Goal: Information Seeking & Learning: Learn about a topic

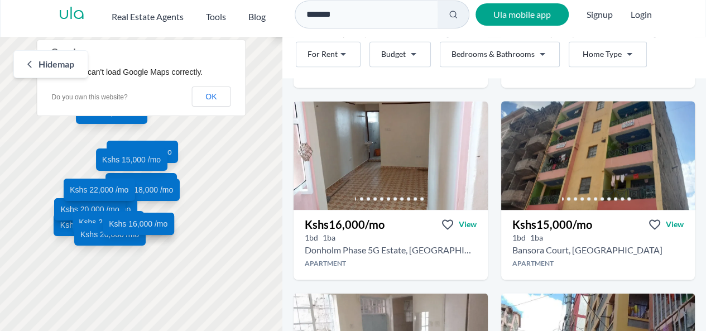
scroll to position [790, 0]
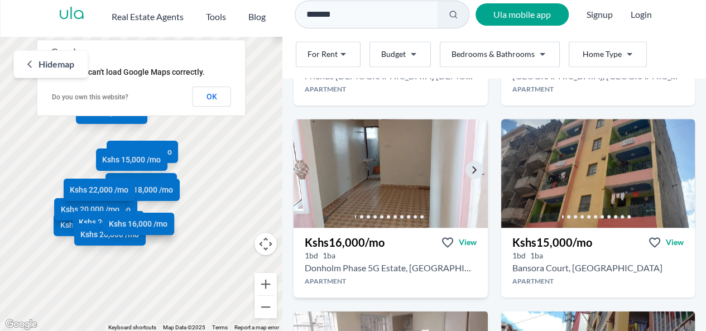
click at [388, 157] on img at bounding box center [391, 173] width 204 height 114
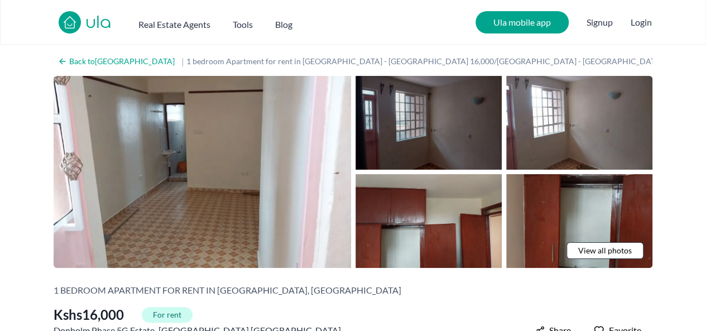
click at [459, 131] on img at bounding box center [429, 123] width 146 height 94
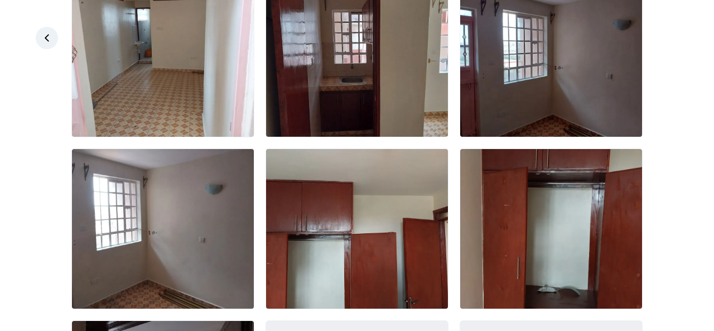
scroll to position [86, 0]
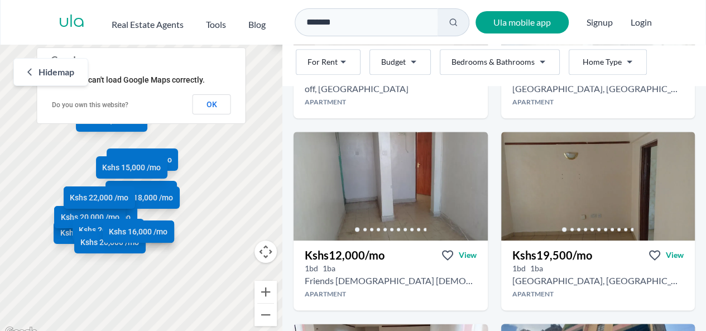
scroll to position [597, 0]
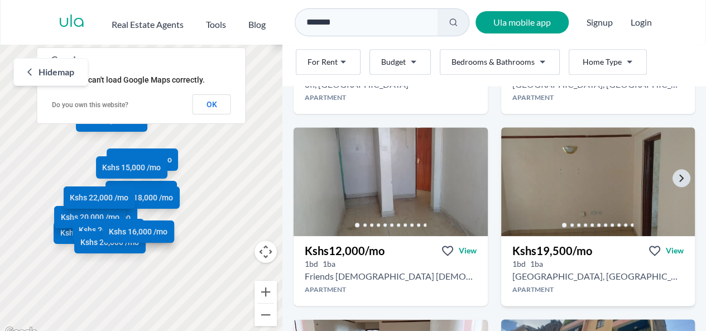
click at [578, 164] on img at bounding box center [598, 181] width 204 height 114
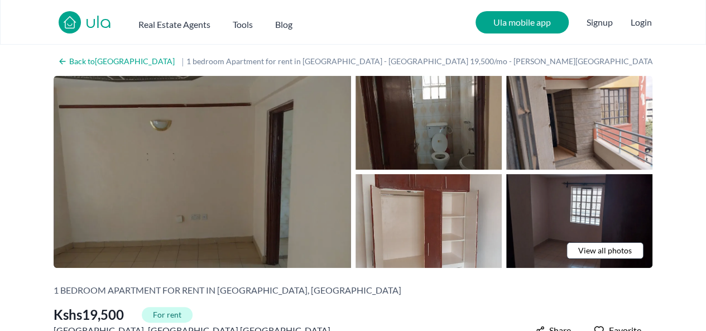
click at [270, 153] on img at bounding box center [202, 172] width 297 height 192
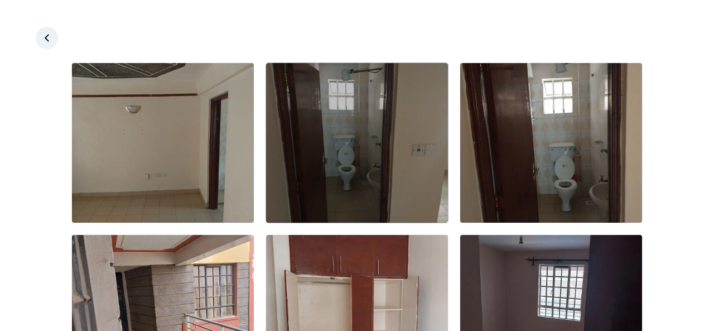
click at [379, 181] on img at bounding box center [357, 143] width 182 height 160
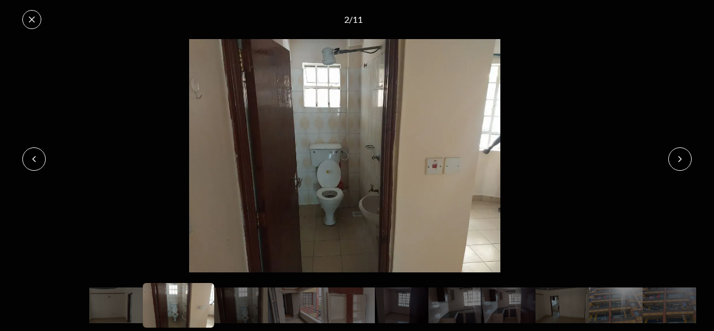
click at [675, 161] on button at bounding box center [680, 158] width 23 height 23
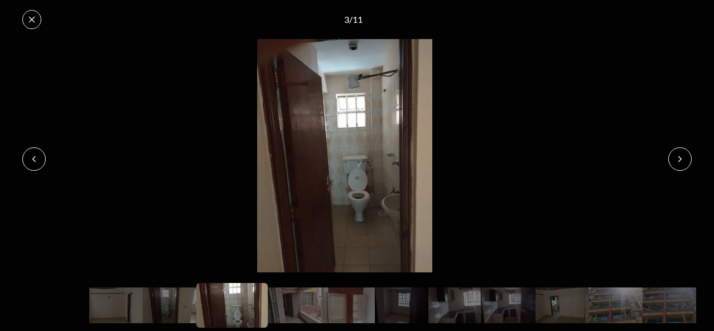
click at [675, 161] on button at bounding box center [680, 158] width 23 height 23
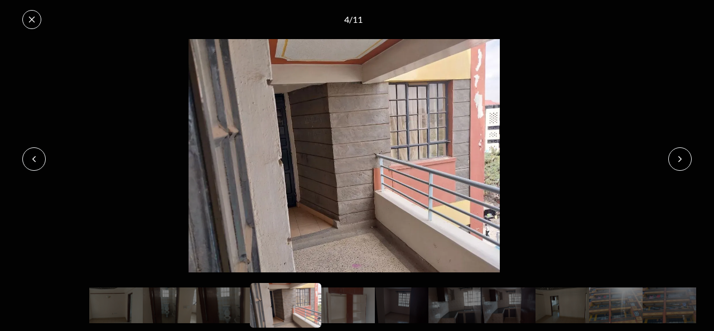
click at [675, 161] on button at bounding box center [680, 158] width 23 height 23
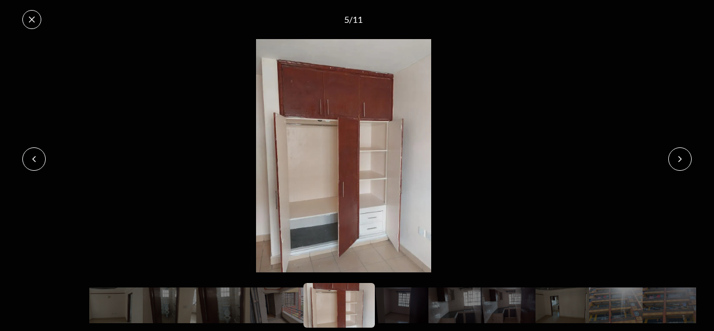
click at [675, 161] on button at bounding box center [680, 158] width 23 height 23
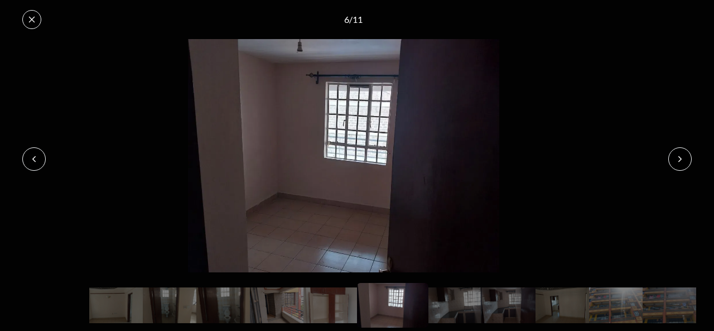
click at [675, 161] on button at bounding box center [680, 158] width 23 height 23
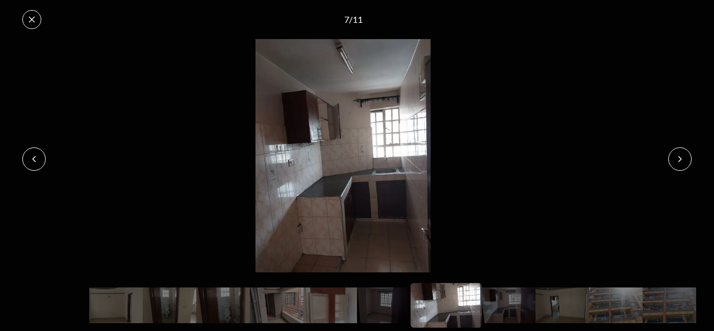
click at [675, 161] on button at bounding box center [680, 158] width 23 height 23
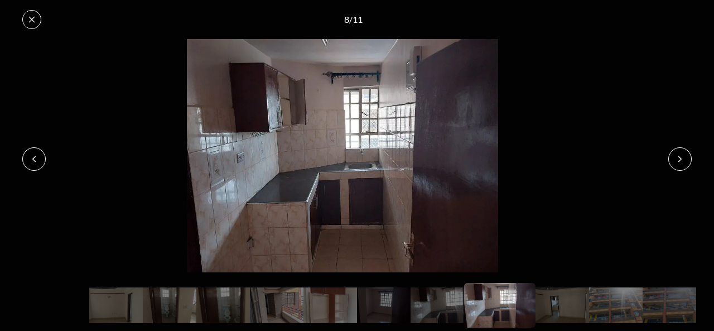
click at [675, 161] on button at bounding box center [680, 158] width 23 height 23
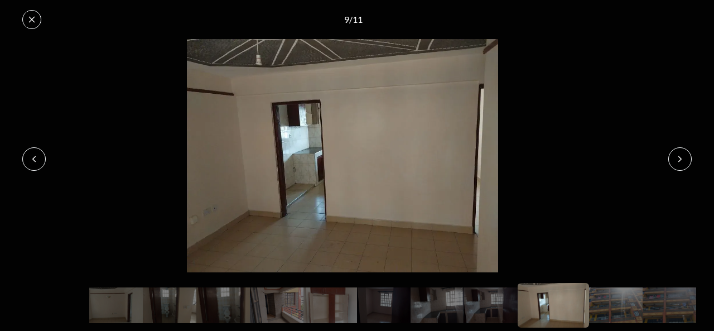
click at [675, 161] on button at bounding box center [680, 158] width 23 height 23
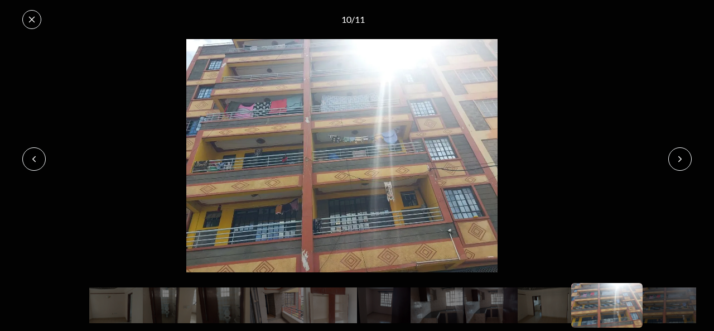
click at [675, 161] on button at bounding box center [680, 158] width 23 height 23
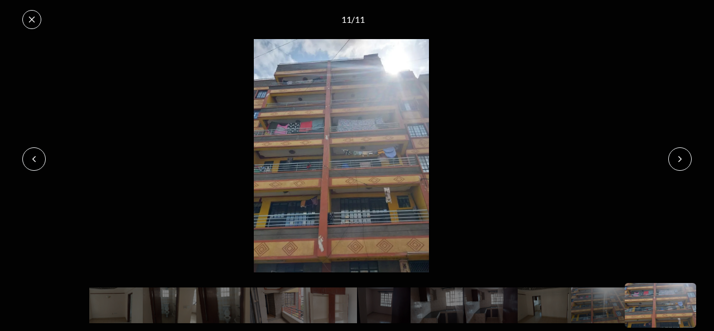
click at [675, 161] on button at bounding box center [680, 158] width 23 height 23
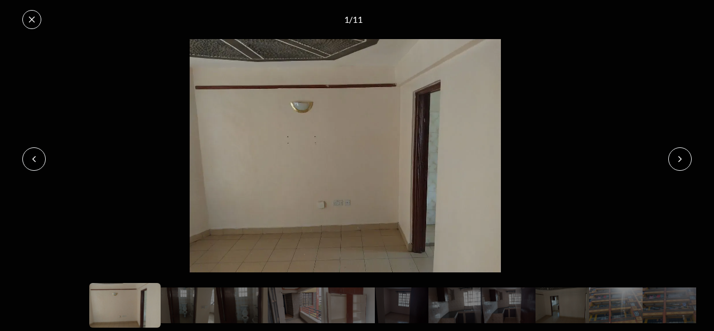
click at [675, 161] on button at bounding box center [680, 158] width 23 height 23
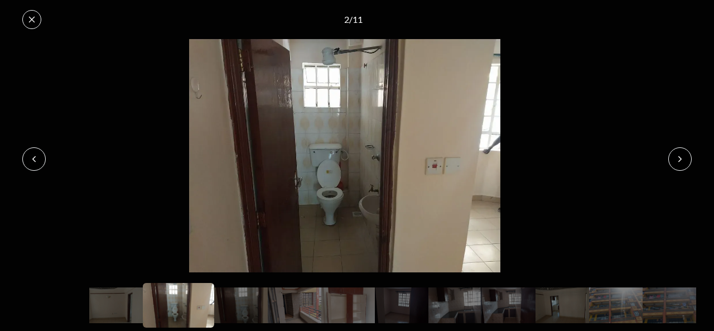
click at [675, 161] on button at bounding box center [680, 158] width 23 height 23
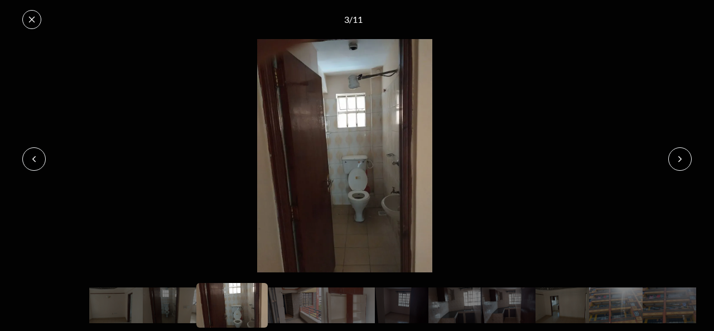
click at [675, 161] on button at bounding box center [680, 158] width 23 height 23
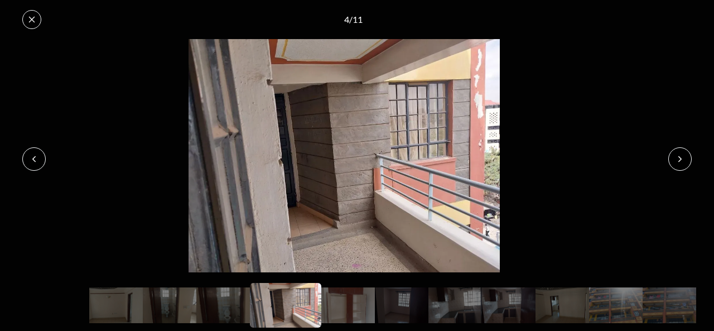
click at [675, 161] on button at bounding box center [680, 158] width 23 height 23
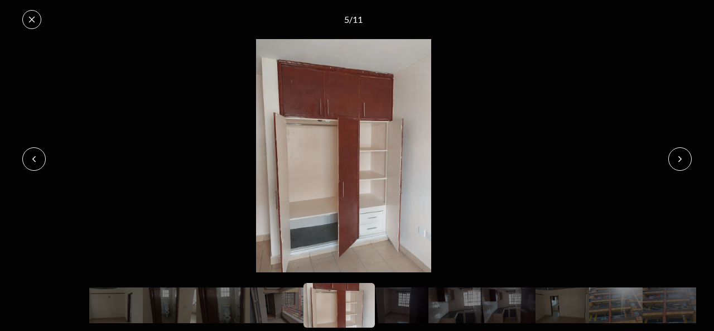
click at [675, 161] on button at bounding box center [680, 158] width 23 height 23
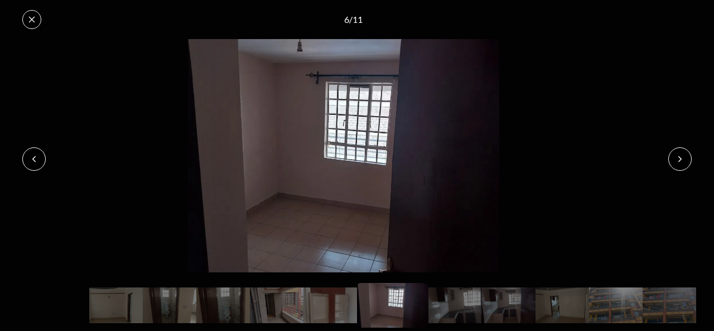
click at [675, 161] on button at bounding box center [680, 158] width 23 height 23
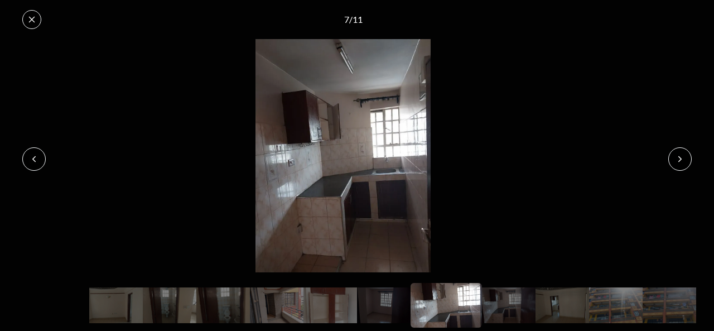
click at [675, 161] on button at bounding box center [680, 158] width 23 height 23
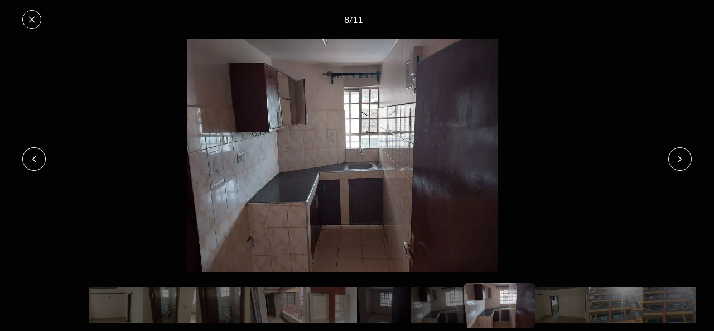
click at [675, 161] on button at bounding box center [680, 158] width 23 height 23
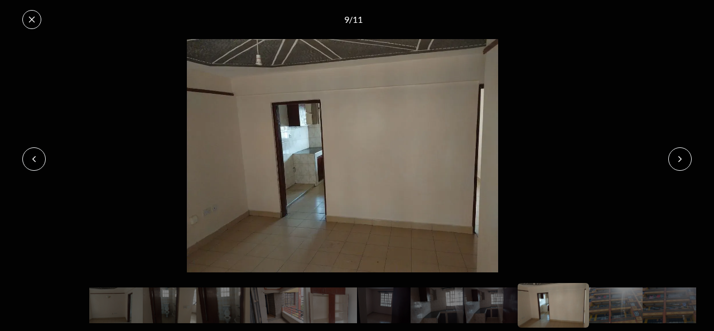
click at [675, 161] on button at bounding box center [680, 158] width 23 height 23
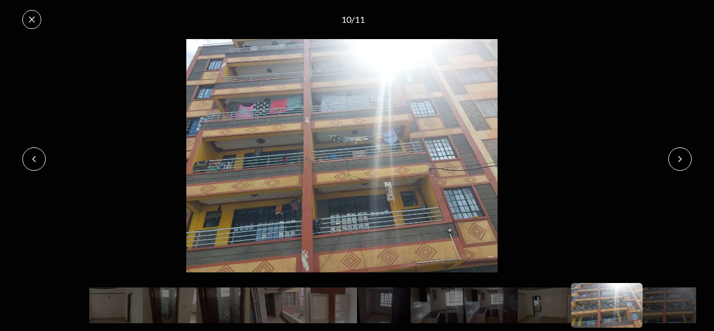
click at [26, 161] on button at bounding box center [33, 158] width 23 height 23
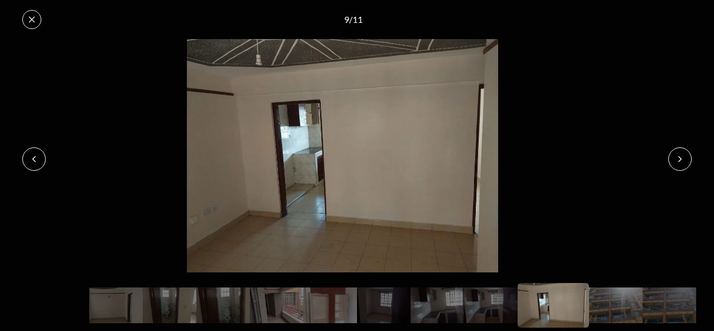
click at [26, 25] on button at bounding box center [31, 19] width 19 height 19
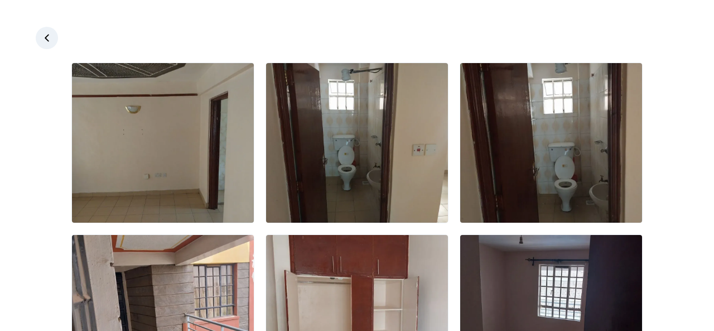
click at [49, 37] on icon at bounding box center [46, 37] width 11 height 11
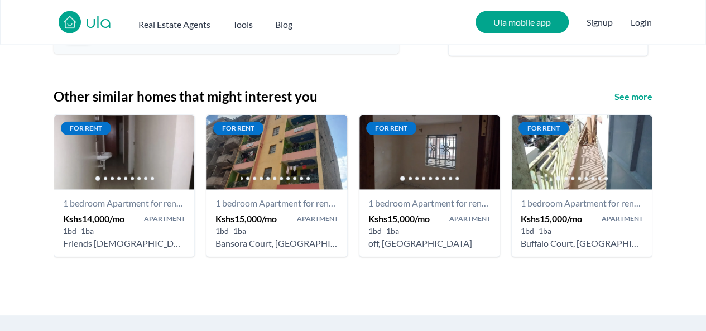
scroll to position [1259, 0]
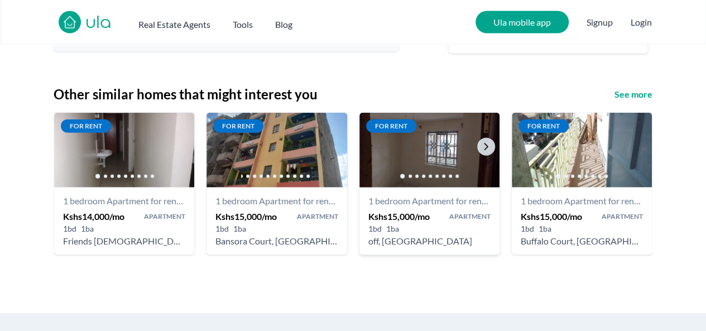
click at [422, 146] on img at bounding box center [429, 150] width 147 height 79
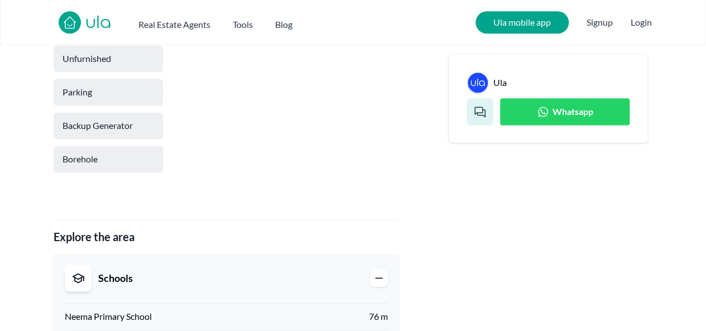
scroll to position [695, 0]
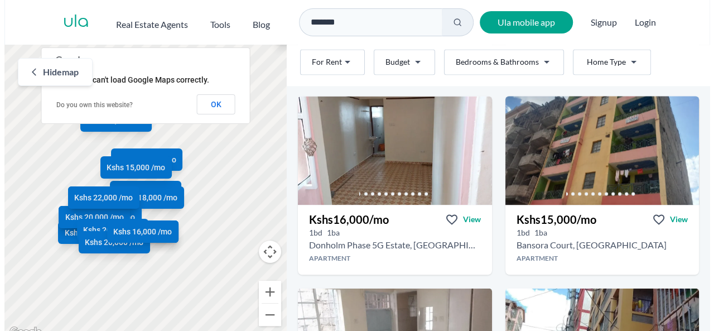
scroll to position [825, 0]
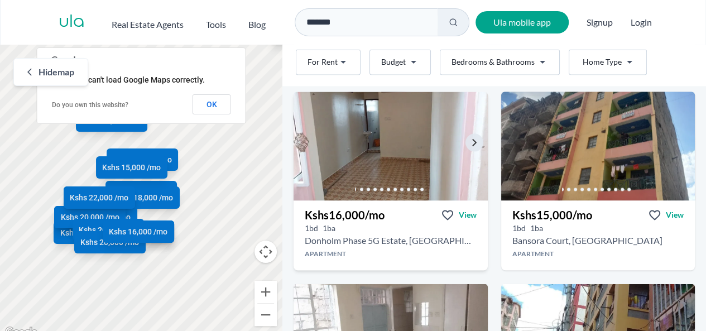
click at [362, 130] on img at bounding box center [391, 146] width 204 height 114
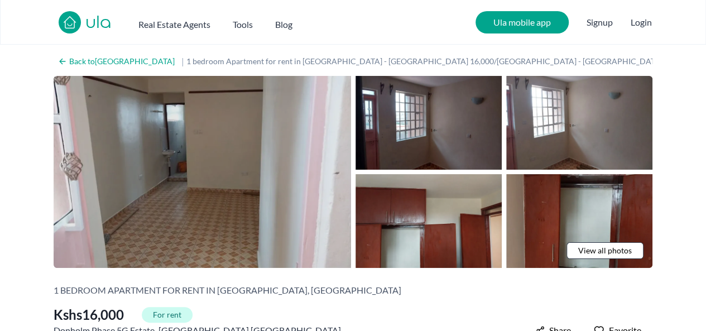
click at [239, 129] on img at bounding box center [202, 172] width 297 height 192
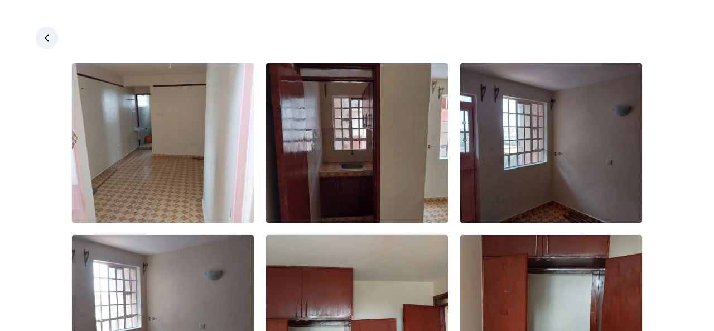
click at [670, 150] on div at bounding box center [357, 315] width 714 height 505
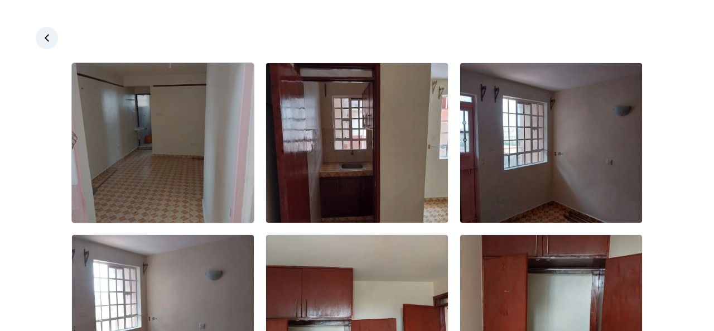
click at [152, 127] on img at bounding box center [163, 143] width 182 height 160
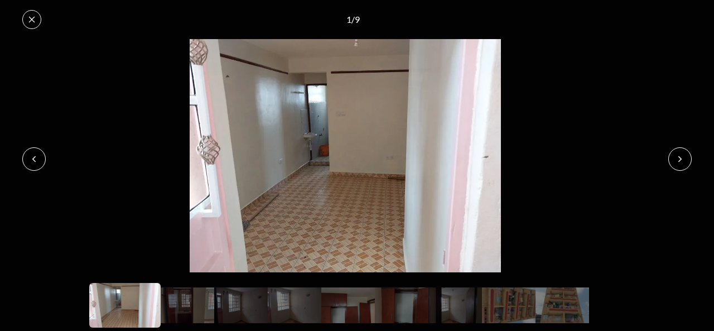
click at [681, 156] on icon at bounding box center [680, 159] width 9 height 9
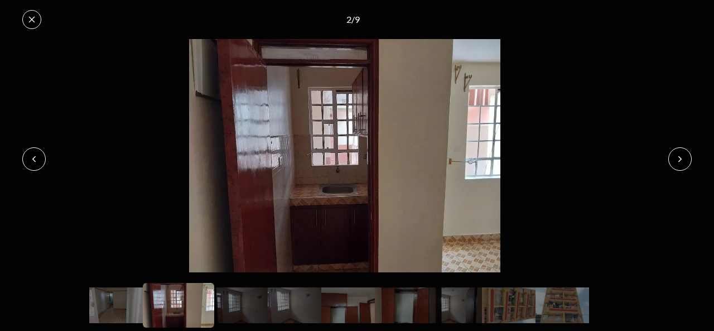
click at [681, 156] on icon at bounding box center [680, 159] width 9 height 9
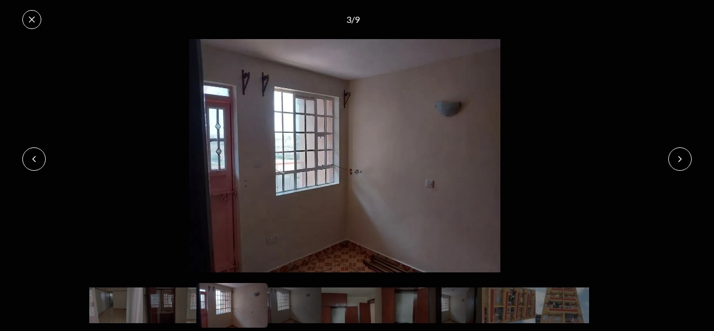
click at [681, 156] on icon at bounding box center [680, 159] width 9 height 9
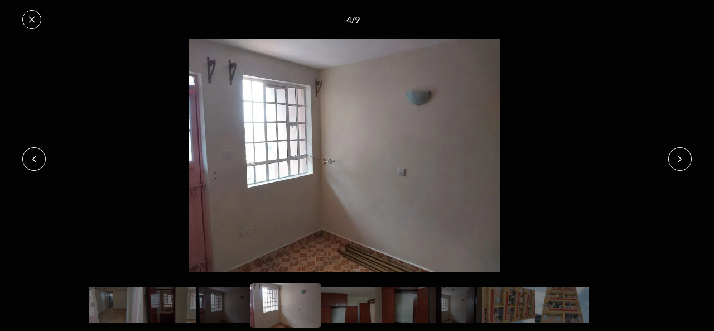
click at [681, 156] on icon at bounding box center [680, 159] width 9 height 9
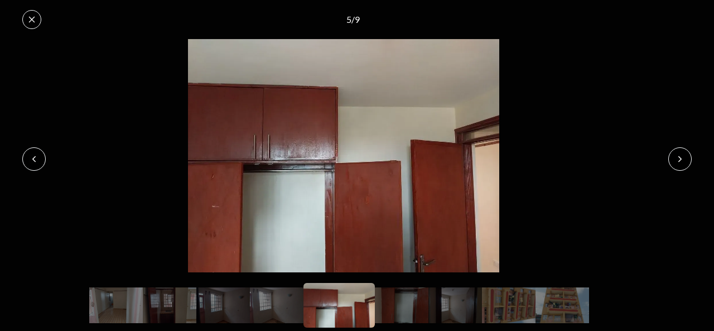
click at [681, 156] on icon at bounding box center [680, 159] width 9 height 9
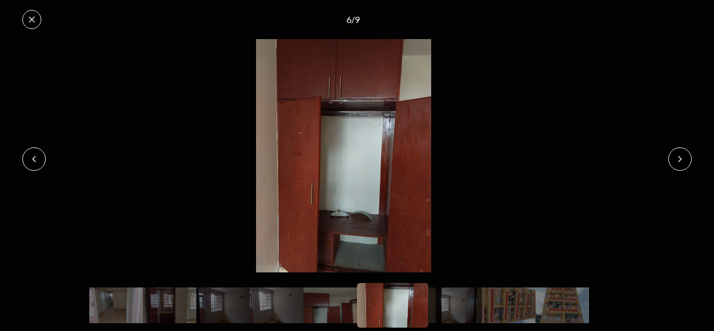
click at [681, 156] on icon at bounding box center [680, 159] width 9 height 9
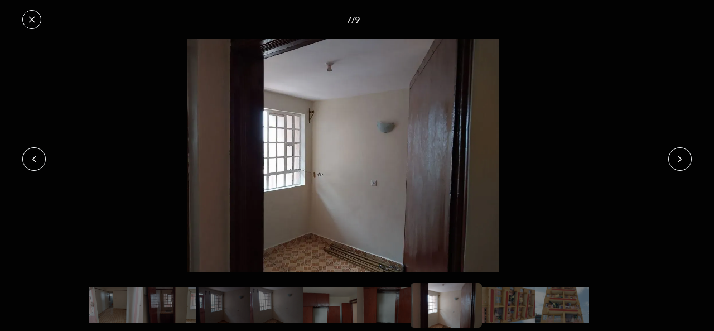
click at [681, 156] on icon at bounding box center [680, 159] width 9 height 9
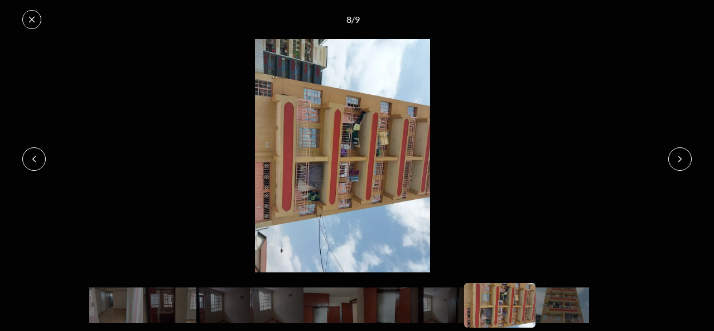
click at [681, 156] on icon at bounding box center [680, 159] width 9 height 9
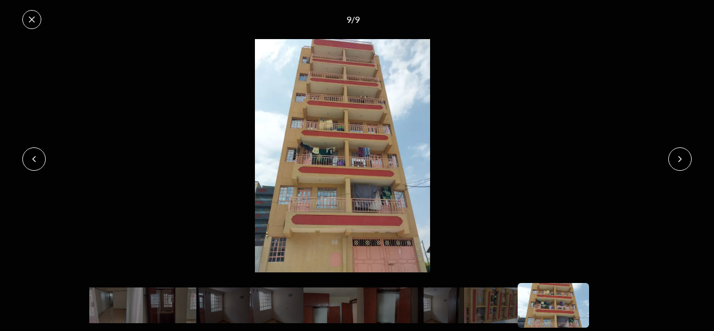
click at [681, 156] on icon at bounding box center [680, 159] width 9 height 9
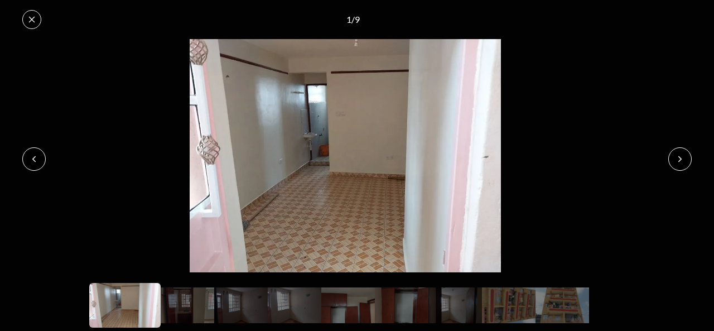
click at [681, 156] on icon at bounding box center [680, 159] width 9 height 9
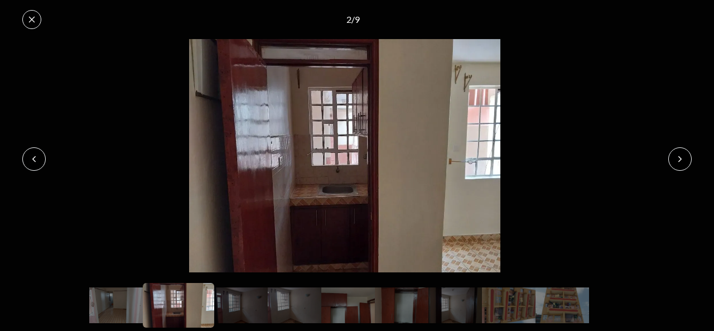
click at [681, 156] on icon at bounding box center [680, 159] width 9 height 9
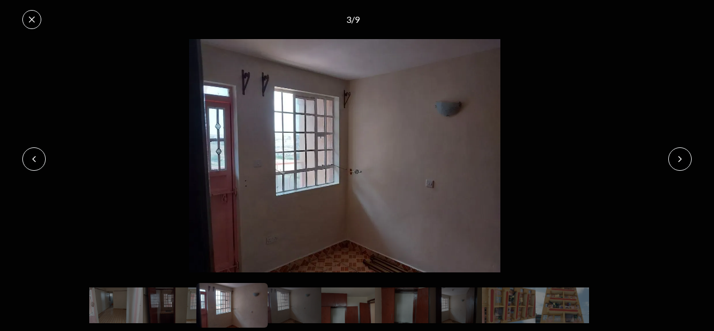
click at [31, 20] on icon at bounding box center [32, 19] width 6 height 6
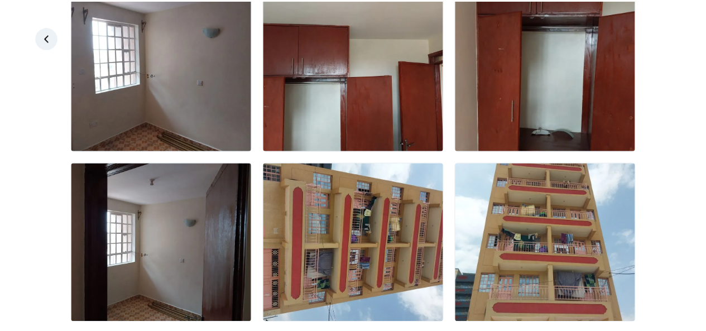
scroll to position [262, 0]
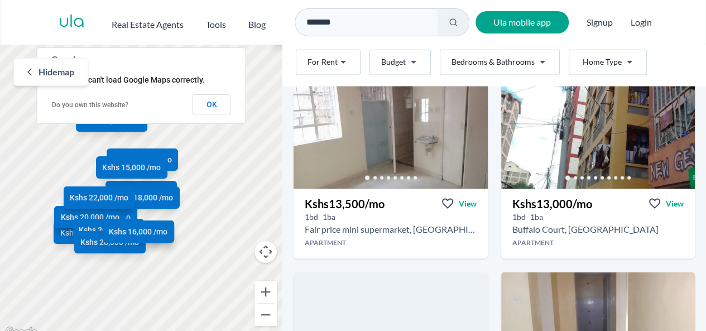
scroll to position [1032, 0]
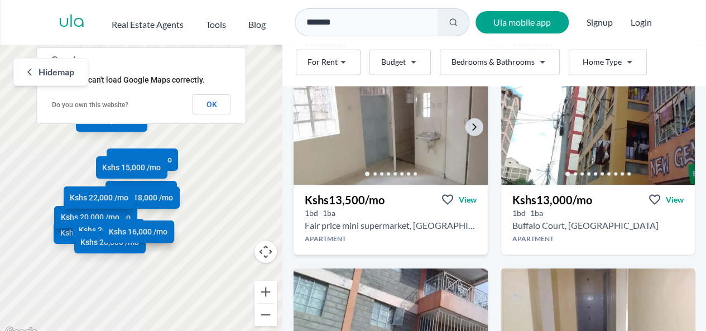
click at [384, 113] on img at bounding box center [391, 130] width 204 height 114
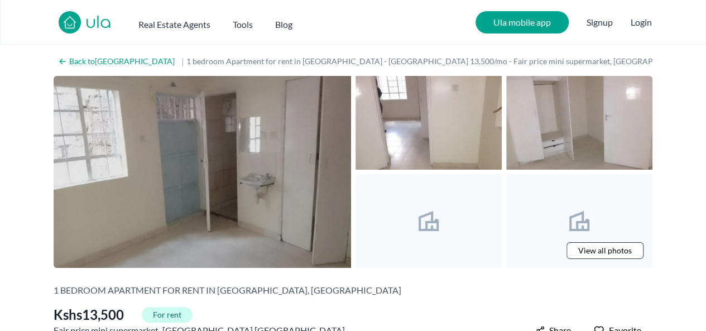
click at [348, 186] on img at bounding box center [202, 172] width 297 height 192
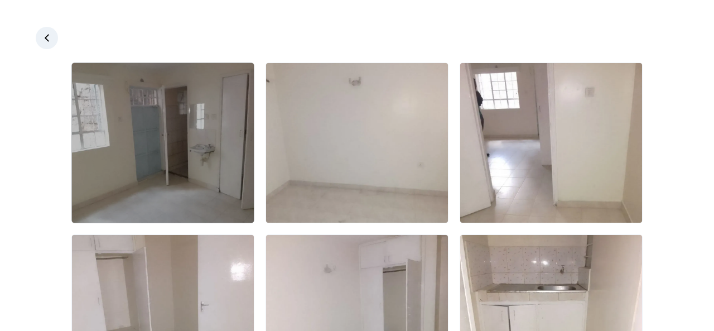
click at [181, 145] on img at bounding box center [163, 143] width 182 height 160
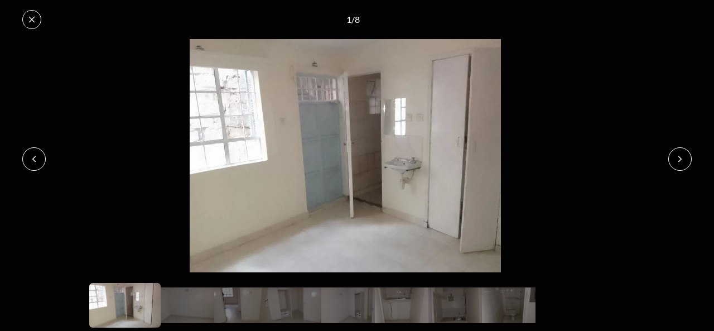
click at [684, 157] on icon at bounding box center [680, 159] width 9 height 9
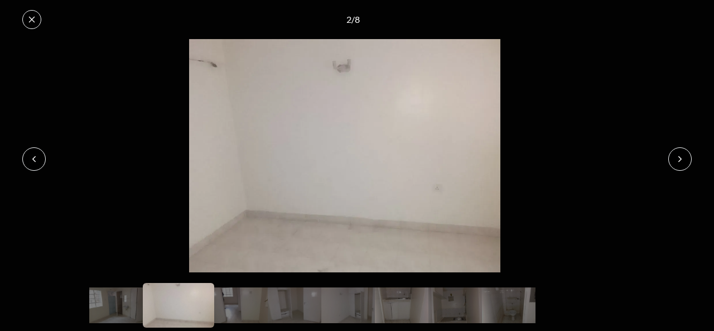
click at [684, 157] on icon at bounding box center [680, 159] width 9 height 9
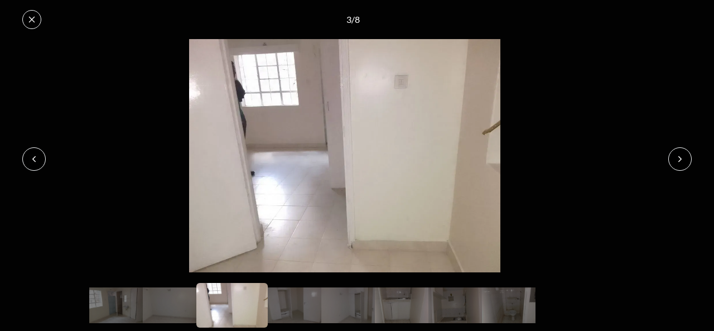
click at [684, 157] on icon at bounding box center [680, 159] width 9 height 9
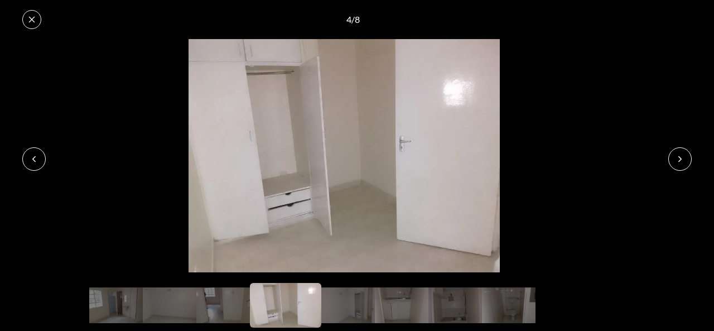
click at [684, 157] on icon at bounding box center [680, 159] width 9 height 9
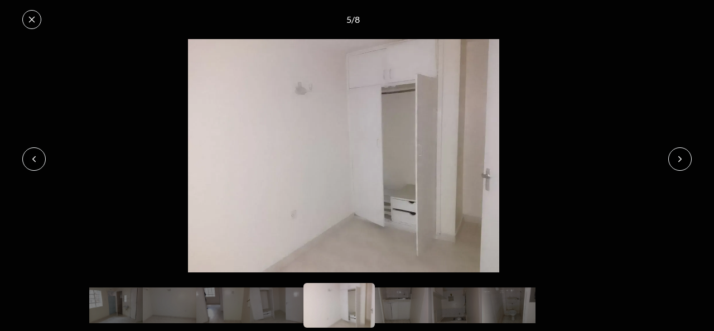
click at [684, 157] on icon at bounding box center [680, 159] width 9 height 9
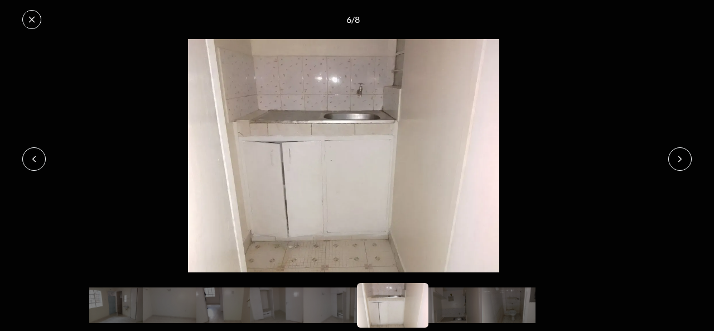
click at [684, 157] on icon at bounding box center [680, 159] width 9 height 9
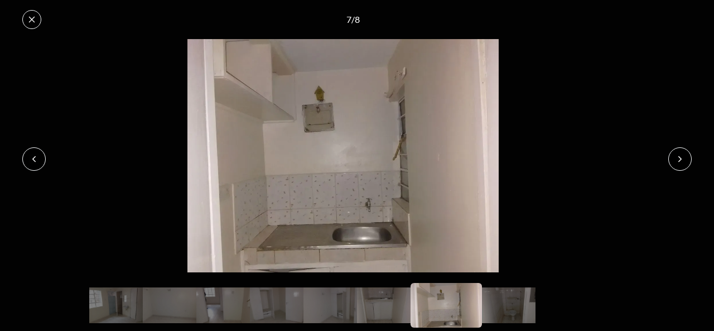
click at [684, 157] on icon at bounding box center [680, 159] width 9 height 9
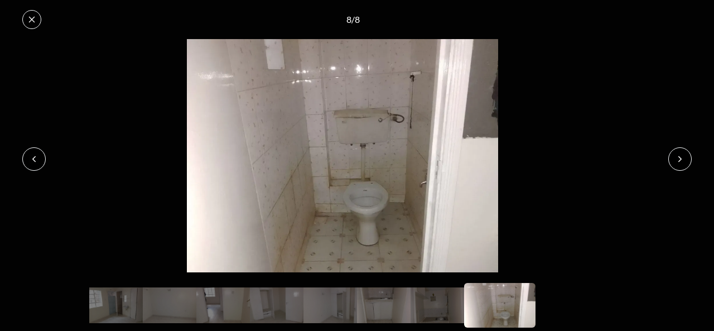
click at [684, 157] on icon at bounding box center [680, 159] width 9 height 9
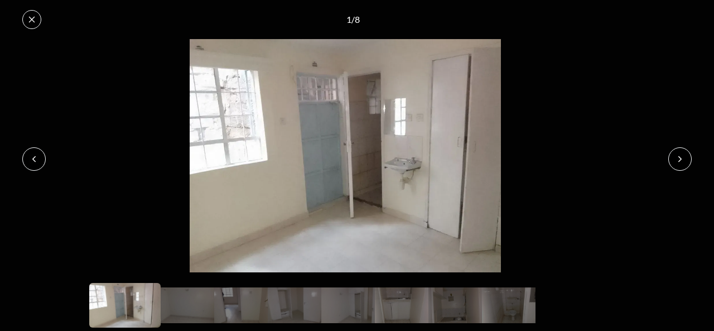
click at [684, 157] on icon at bounding box center [680, 159] width 9 height 9
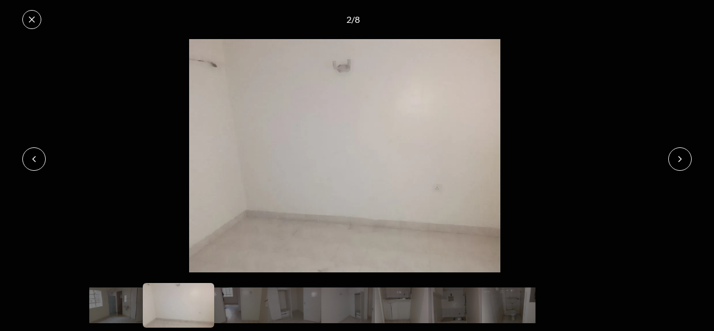
click at [684, 157] on icon at bounding box center [680, 159] width 9 height 9
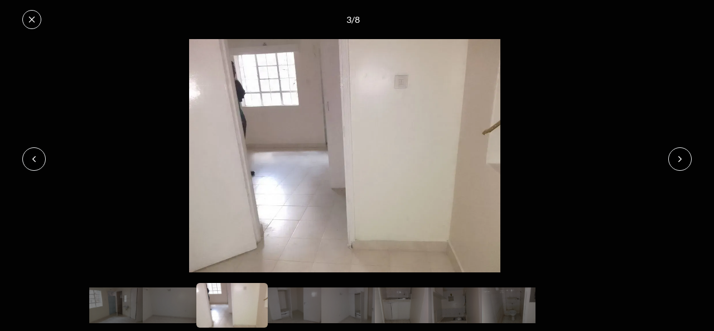
click at [684, 157] on icon at bounding box center [680, 159] width 9 height 9
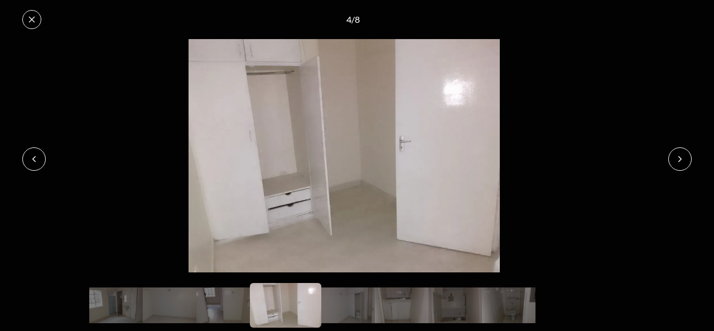
click at [26, 13] on button at bounding box center [31, 19] width 19 height 19
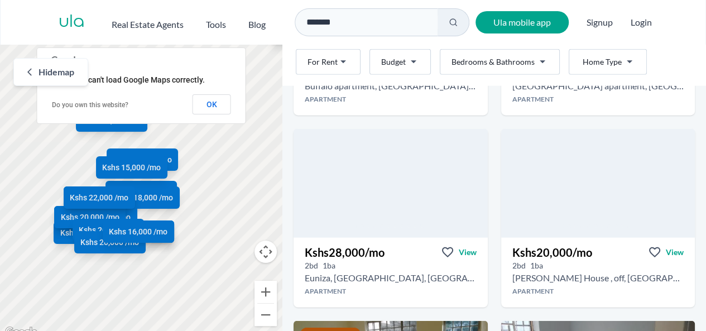
scroll to position [1359, 0]
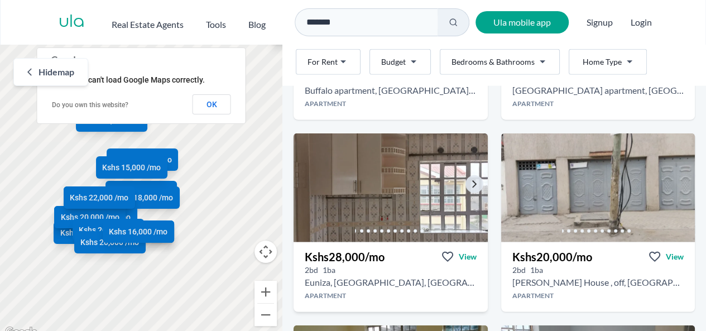
click at [391, 188] on img at bounding box center [391, 188] width 204 height 114
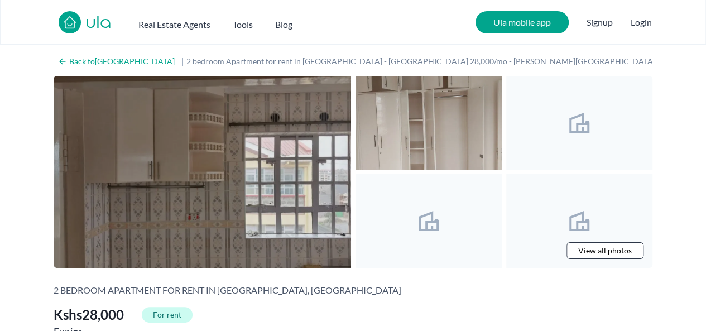
click at [239, 165] on img at bounding box center [202, 172] width 297 height 192
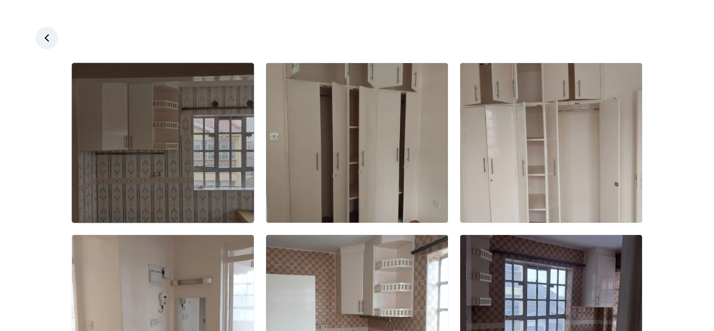
click at [162, 139] on img at bounding box center [163, 143] width 182 height 160
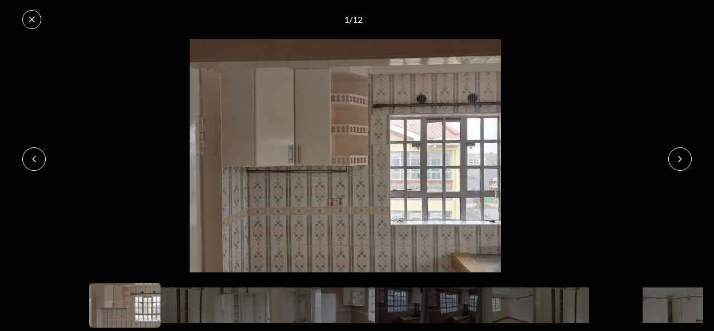
click at [673, 155] on button at bounding box center [680, 158] width 23 height 23
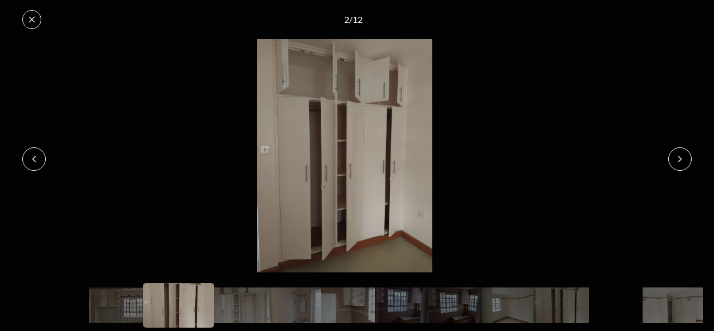
click at [673, 155] on button at bounding box center [680, 158] width 23 height 23
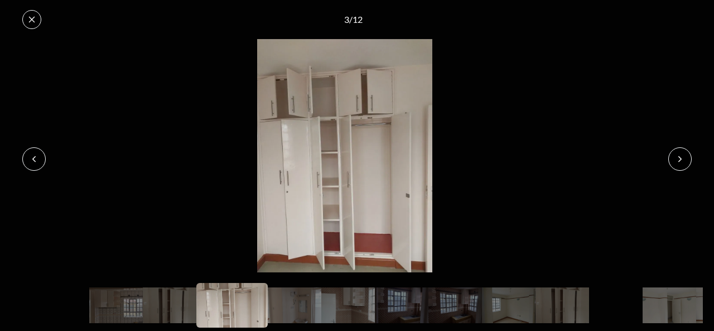
click at [673, 155] on button at bounding box center [680, 158] width 23 height 23
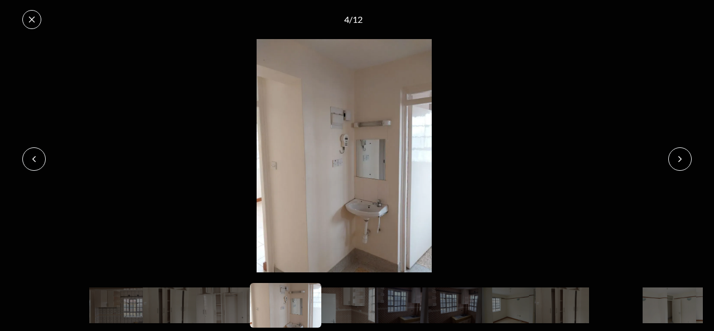
click at [673, 155] on button at bounding box center [680, 158] width 23 height 23
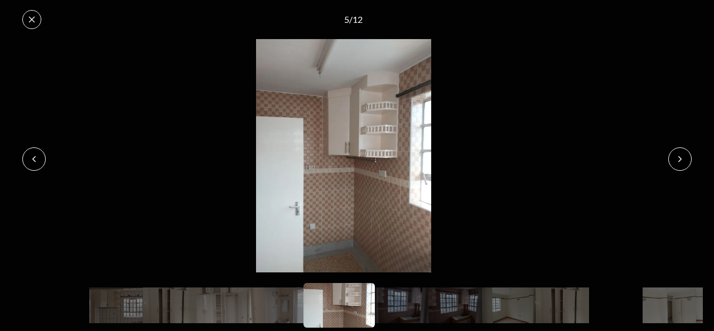
click at [673, 155] on button at bounding box center [680, 158] width 23 height 23
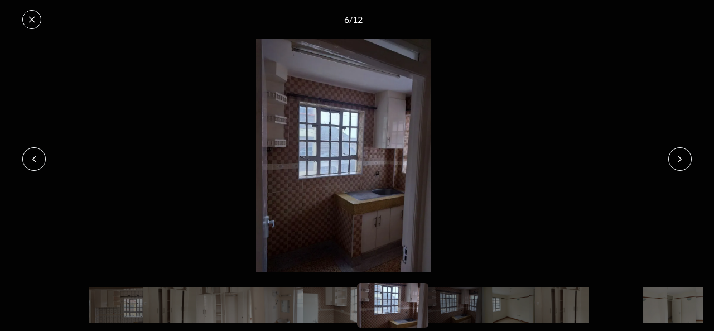
click at [673, 155] on button at bounding box center [680, 158] width 23 height 23
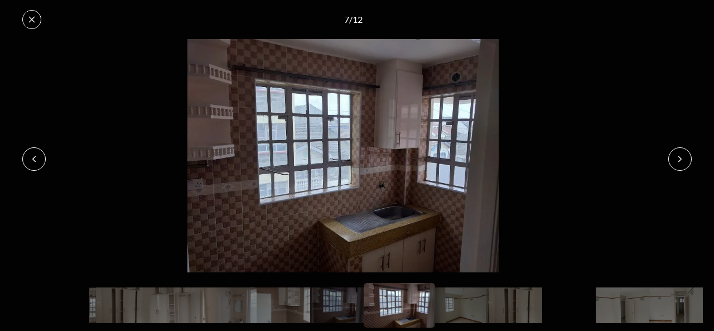
click at [673, 155] on button at bounding box center [680, 158] width 23 height 23
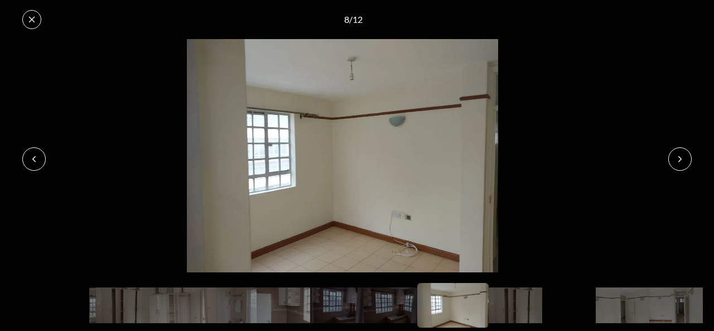
click at [673, 155] on button at bounding box center [680, 158] width 23 height 23
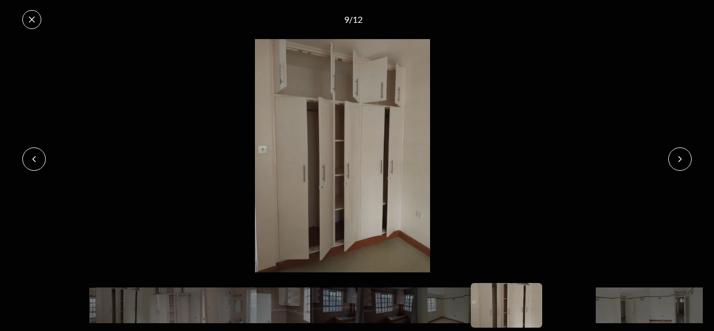
click at [673, 155] on button at bounding box center [680, 158] width 23 height 23
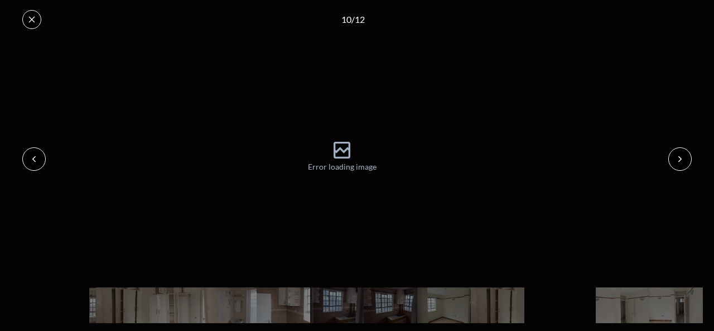
click at [30, 17] on icon at bounding box center [31, 19] width 9 height 9
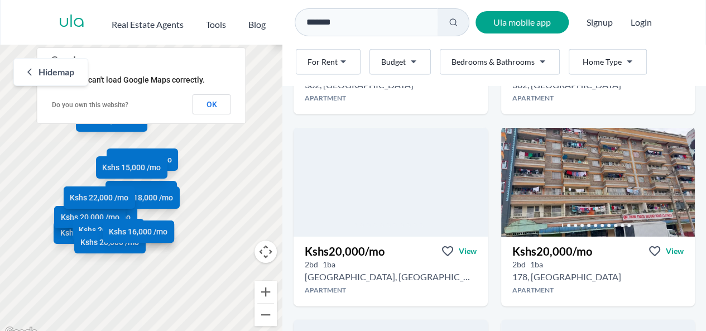
scroll to position [1744, 0]
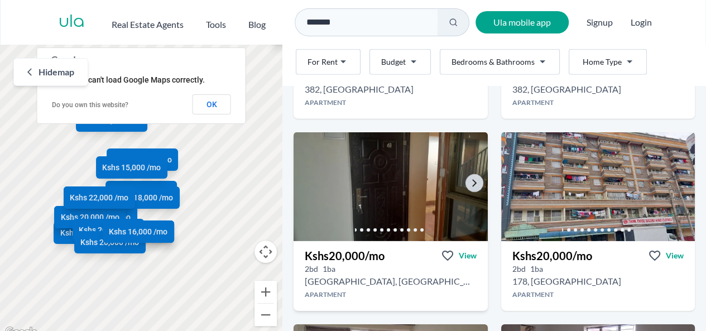
click at [388, 180] on img at bounding box center [391, 186] width 204 height 114
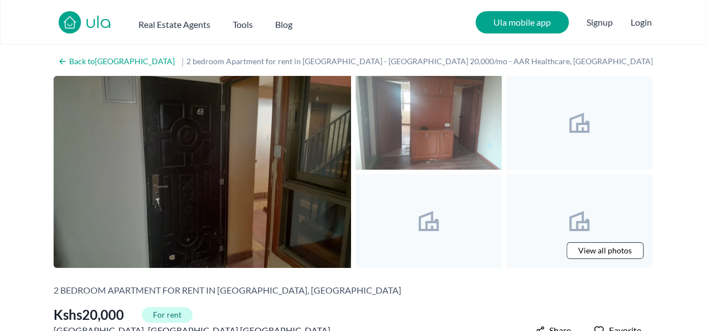
click at [191, 147] on img at bounding box center [202, 172] width 297 height 192
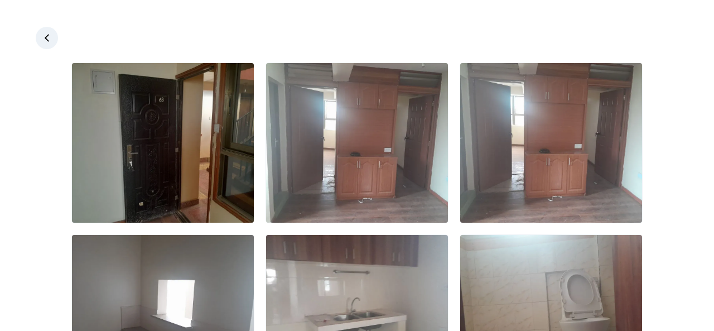
click at [191, 147] on img at bounding box center [163, 143] width 182 height 160
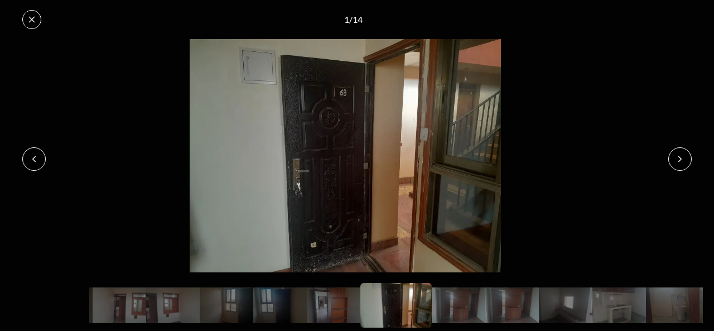
click at [681, 160] on icon at bounding box center [680, 159] width 9 height 9
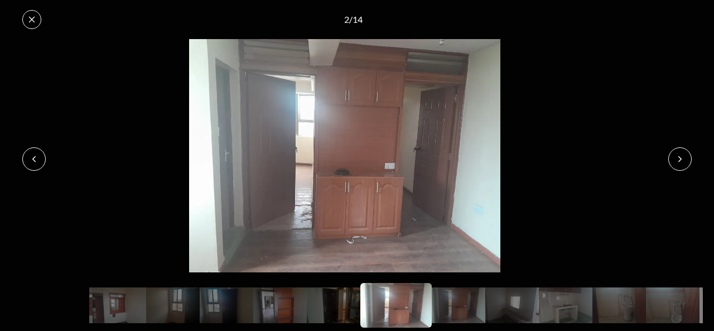
click at [681, 160] on icon at bounding box center [680, 159] width 9 height 9
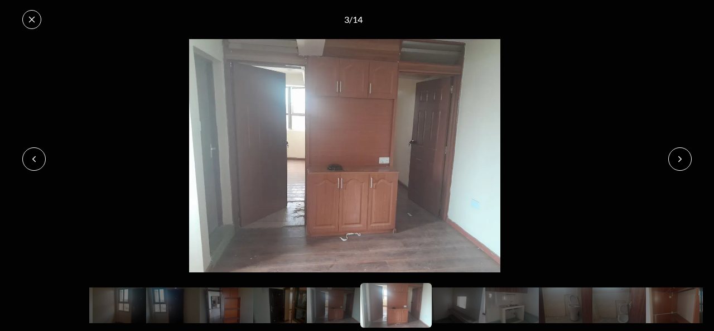
click at [681, 160] on icon at bounding box center [680, 159] width 9 height 9
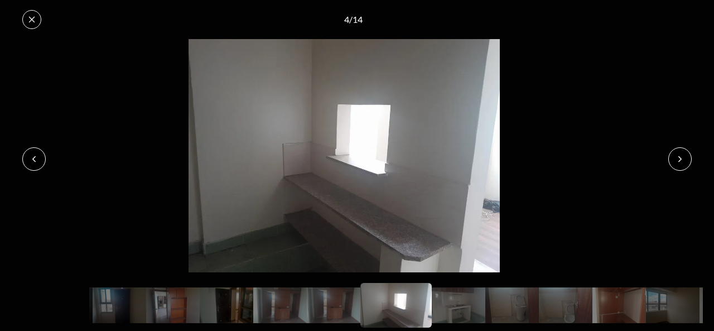
click at [681, 160] on icon at bounding box center [680, 159] width 9 height 9
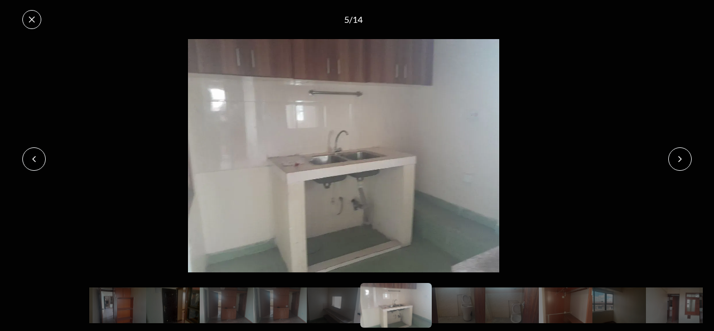
click at [681, 160] on icon at bounding box center [680, 159] width 9 height 9
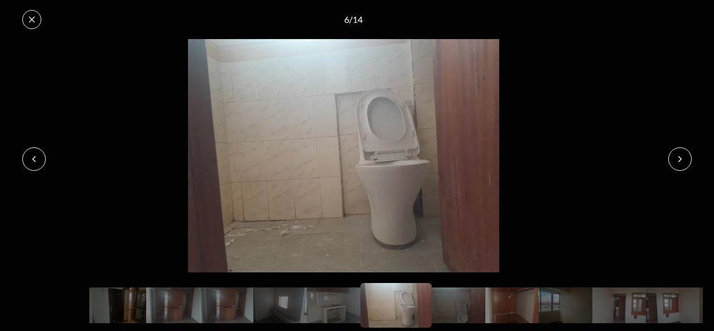
click at [681, 160] on icon at bounding box center [680, 159] width 9 height 9
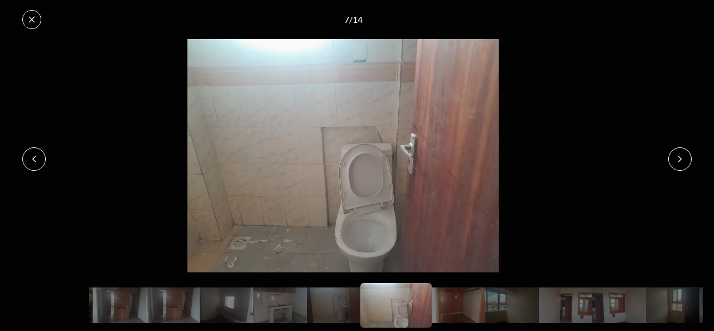
click at [681, 160] on icon at bounding box center [680, 159] width 9 height 9
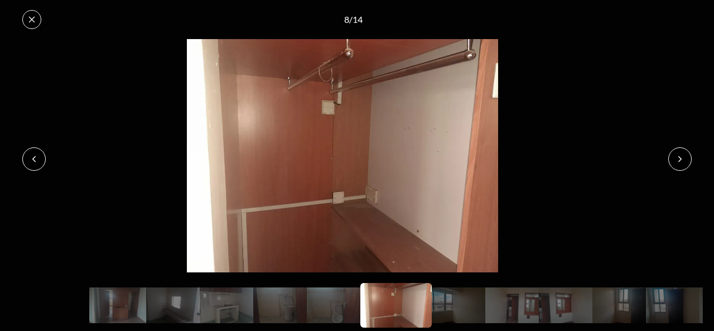
click at [681, 160] on icon at bounding box center [680, 159] width 9 height 9
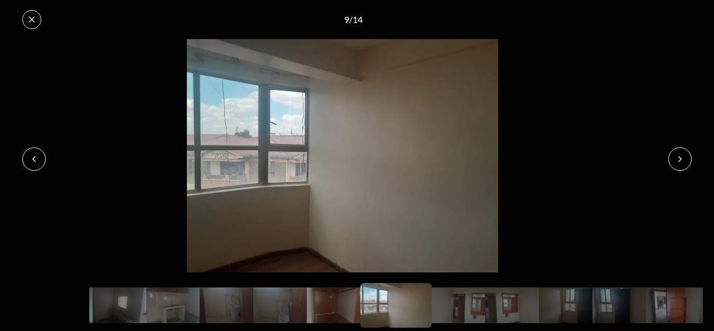
click at [681, 160] on icon at bounding box center [680, 159] width 9 height 9
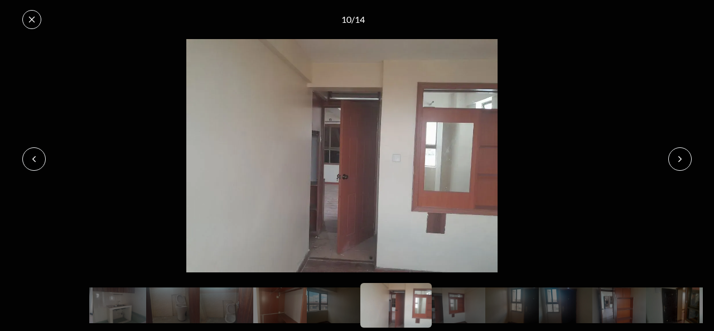
click at [681, 160] on icon at bounding box center [680, 159] width 9 height 9
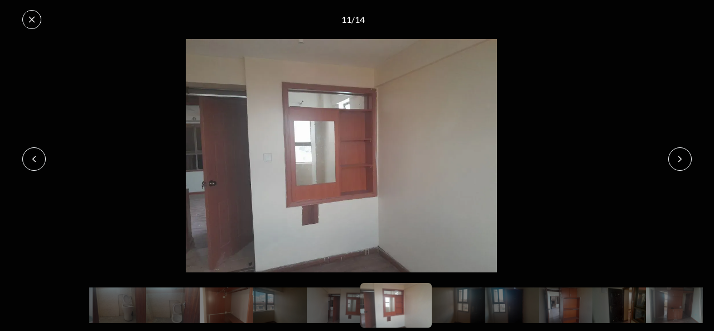
click at [681, 160] on icon at bounding box center [680, 159] width 9 height 9
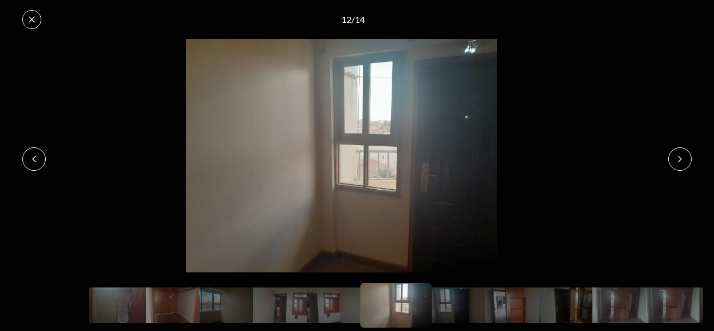
click at [681, 160] on icon at bounding box center [680, 159] width 9 height 9
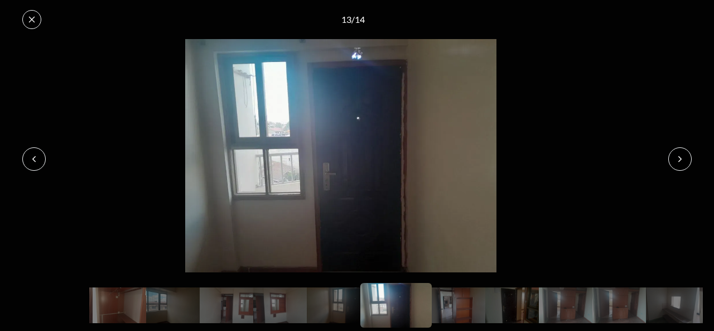
click at [681, 160] on icon at bounding box center [680, 159] width 9 height 9
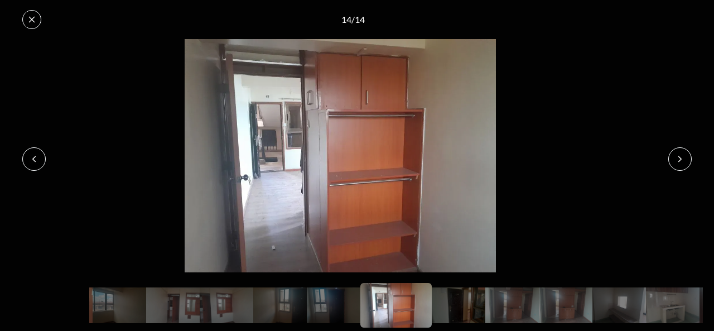
click at [681, 160] on icon at bounding box center [680, 159] width 9 height 9
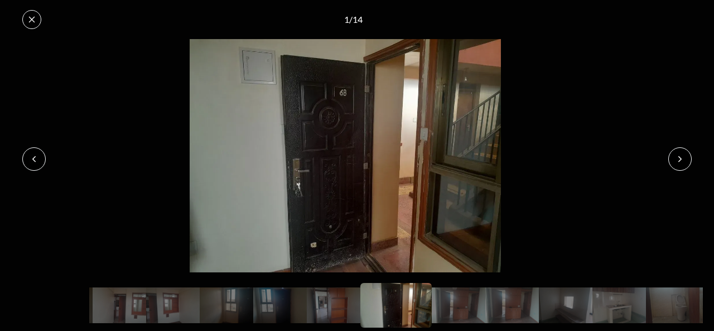
click at [681, 160] on icon at bounding box center [680, 159] width 9 height 9
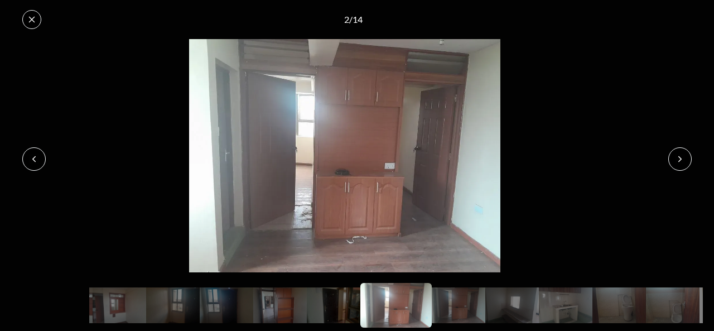
click at [36, 18] on button at bounding box center [31, 19] width 19 height 19
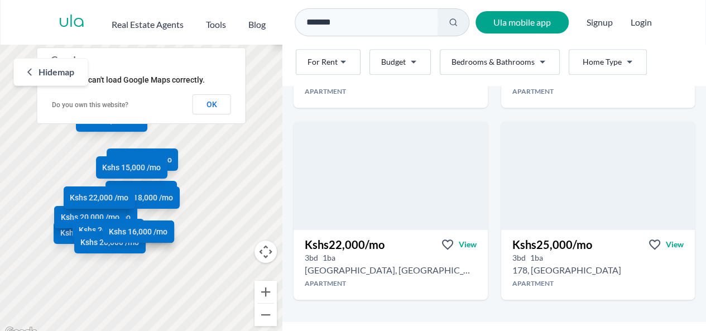
scroll to position [2510, 0]
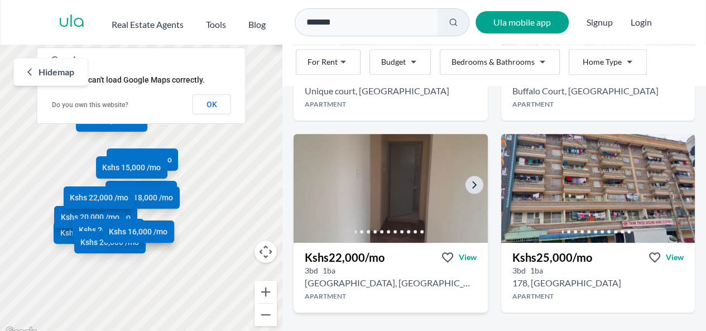
click at [386, 189] on img at bounding box center [391, 188] width 204 height 114
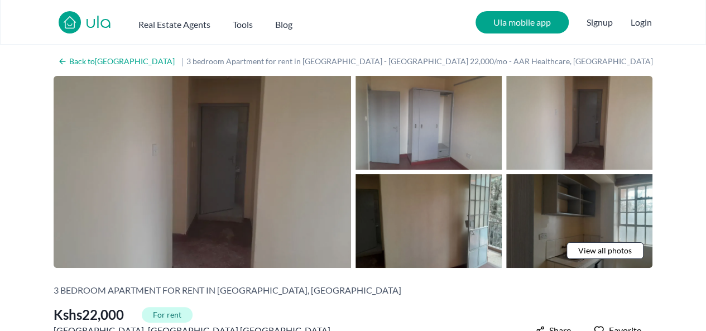
click at [213, 181] on img at bounding box center [202, 172] width 297 height 192
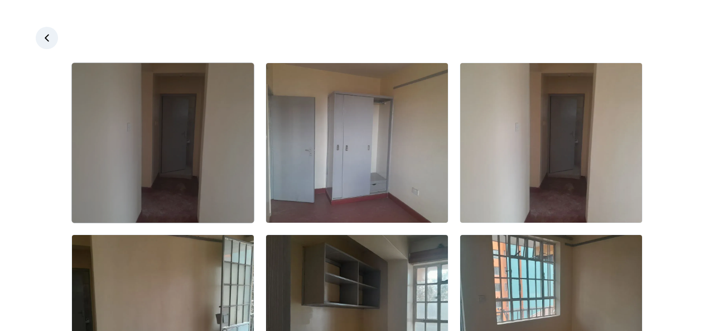
click at [171, 169] on img at bounding box center [163, 143] width 182 height 160
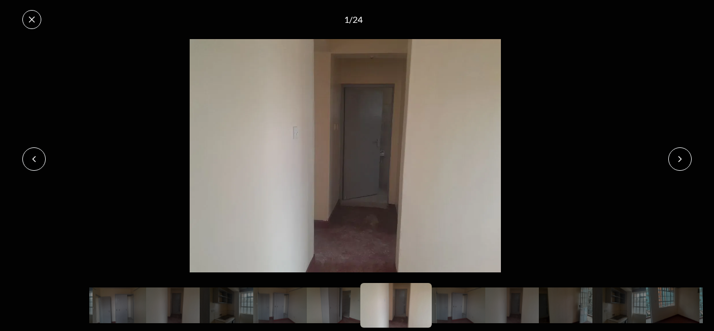
click at [683, 153] on button at bounding box center [680, 158] width 23 height 23
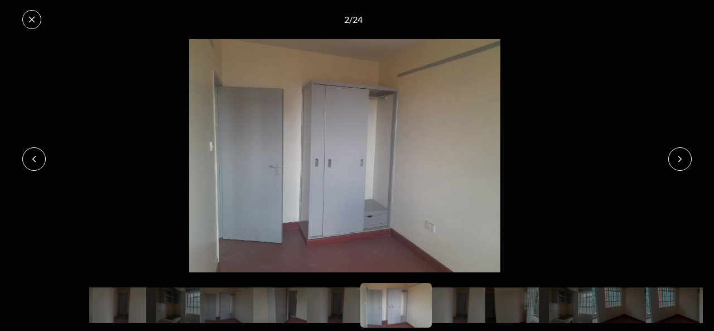
click at [683, 153] on button at bounding box center [680, 158] width 23 height 23
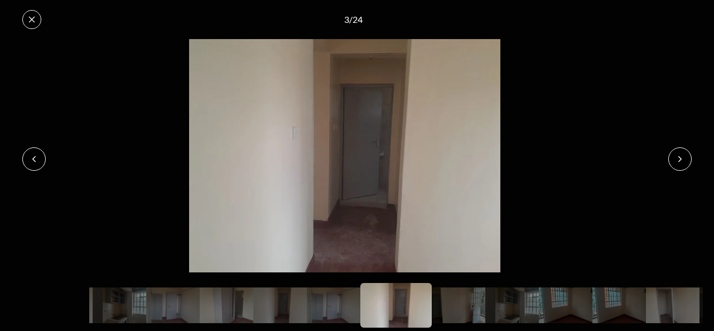
click at [683, 153] on button at bounding box center [680, 158] width 23 height 23
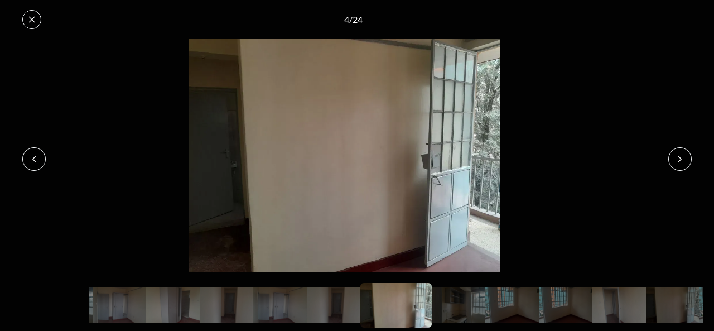
click at [683, 153] on button at bounding box center [680, 158] width 23 height 23
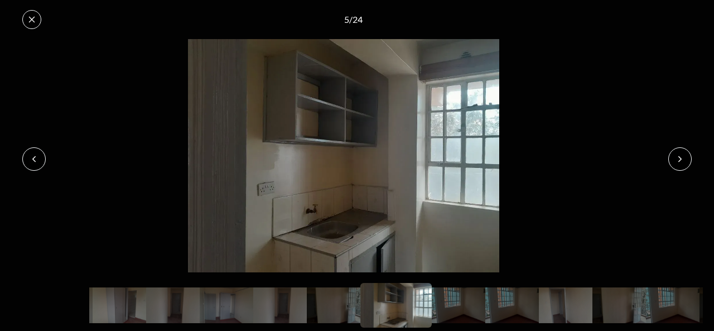
click at [683, 153] on button at bounding box center [680, 158] width 23 height 23
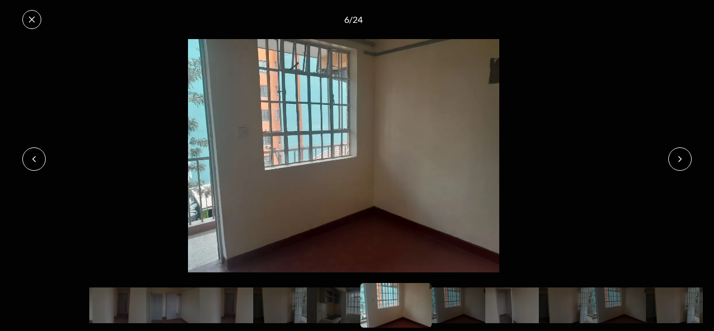
click at [683, 153] on button at bounding box center [680, 158] width 23 height 23
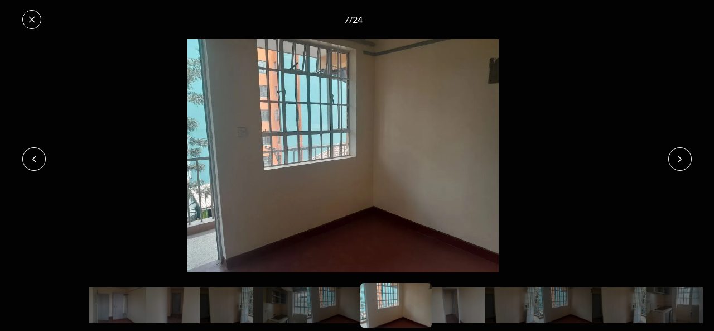
click at [683, 153] on button at bounding box center [680, 158] width 23 height 23
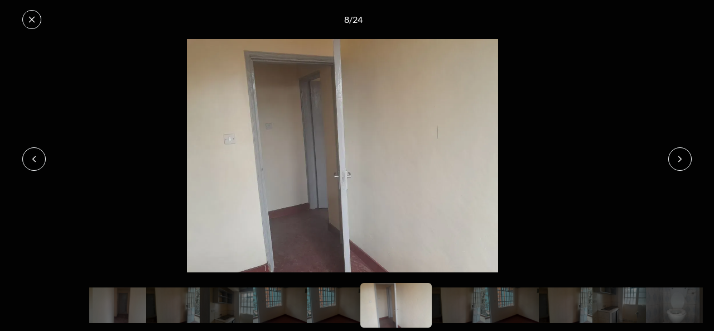
click at [683, 153] on button at bounding box center [680, 158] width 23 height 23
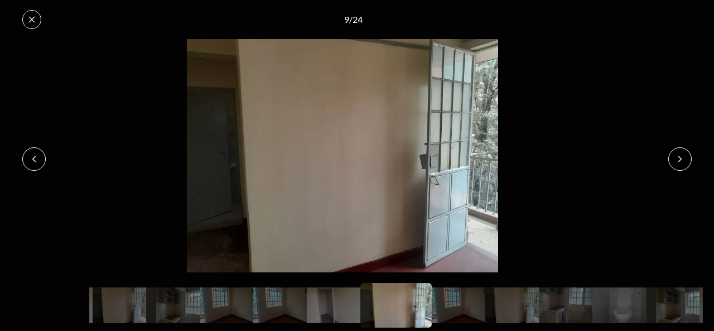
click at [683, 153] on button at bounding box center [680, 158] width 23 height 23
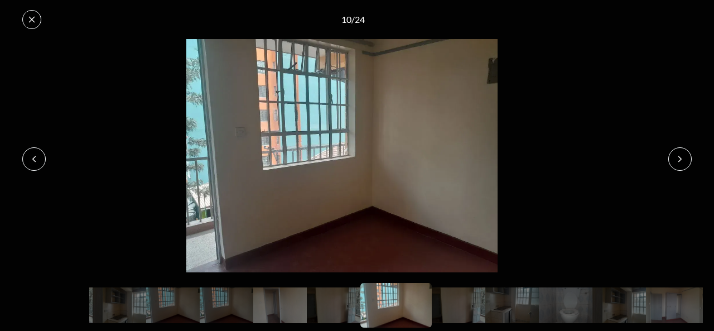
click at [683, 153] on button at bounding box center [680, 158] width 23 height 23
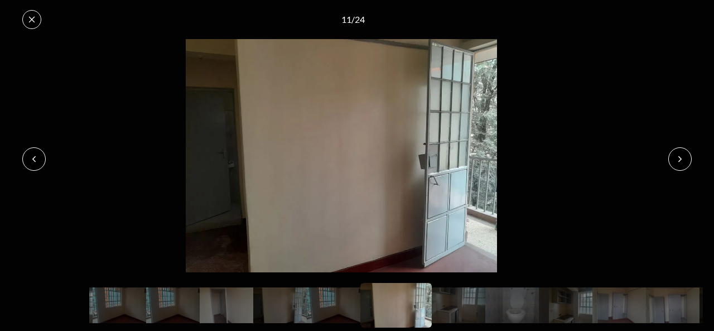
click at [683, 153] on button at bounding box center [680, 158] width 23 height 23
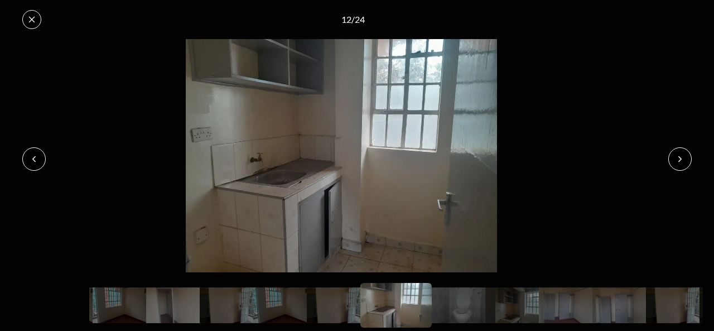
click at [683, 153] on button at bounding box center [680, 158] width 23 height 23
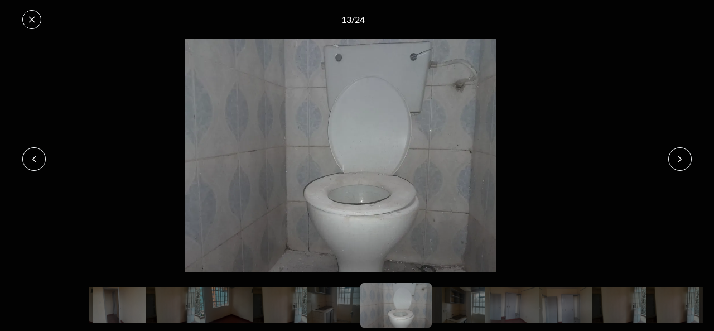
click at [683, 153] on button at bounding box center [680, 158] width 23 height 23
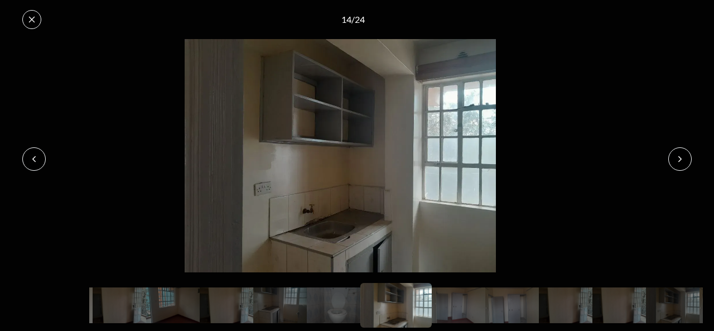
click at [683, 153] on button at bounding box center [680, 158] width 23 height 23
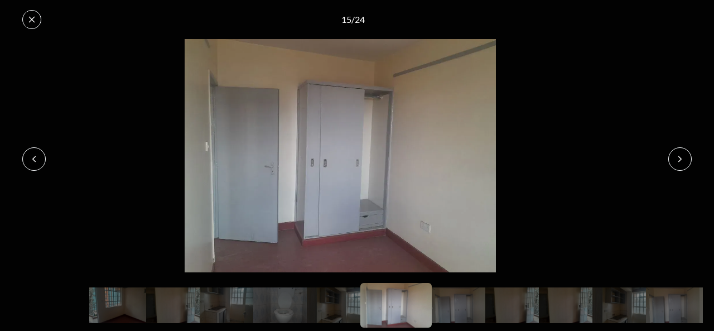
click at [683, 153] on button at bounding box center [680, 158] width 23 height 23
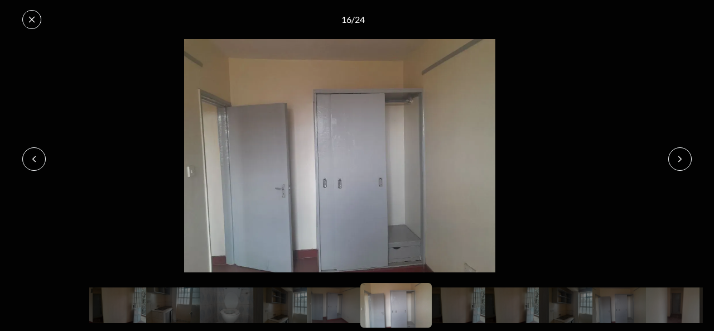
click at [683, 153] on button at bounding box center [680, 158] width 23 height 23
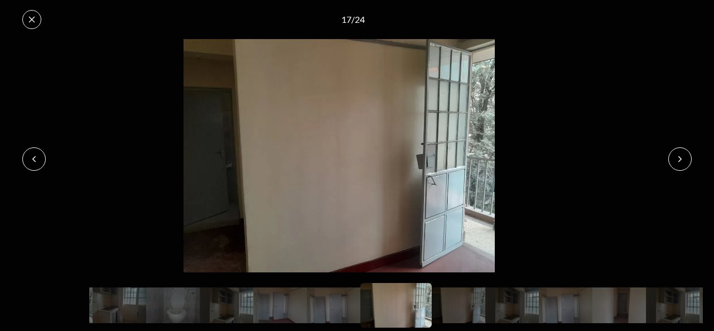
click at [683, 153] on button at bounding box center [680, 158] width 23 height 23
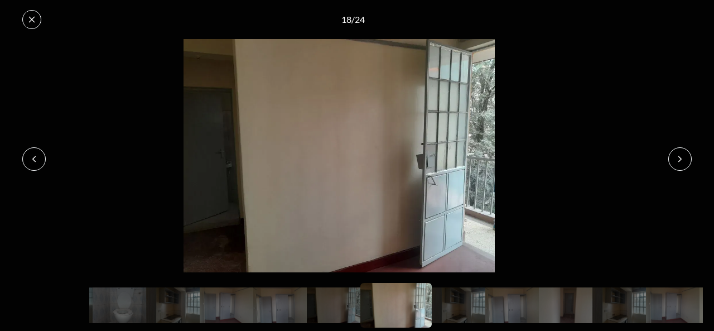
click at [683, 153] on button at bounding box center [680, 158] width 23 height 23
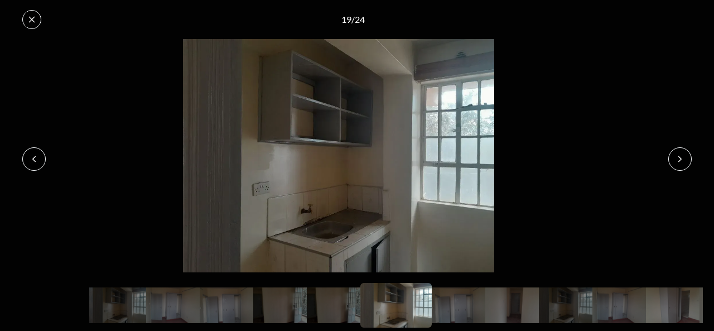
click at [683, 153] on button at bounding box center [680, 158] width 23 height 23
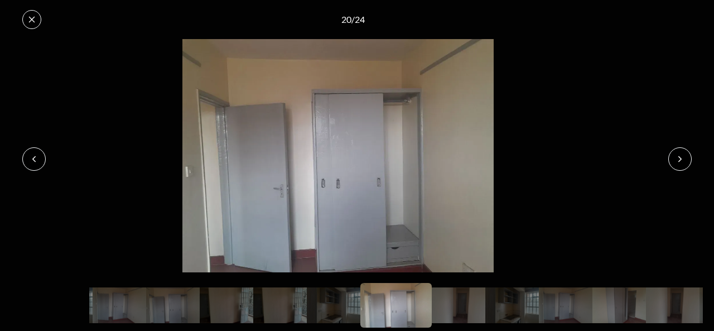
click at [683, 153] on button at bounding box center [680, 158] width 23 height 23
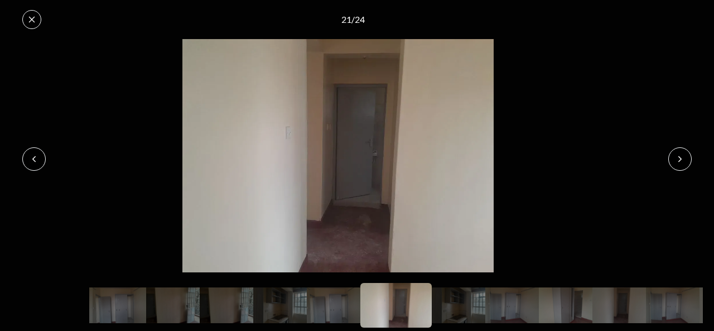
click at [683, 153] on button at bounding box center [680, 158] width 23 height 23
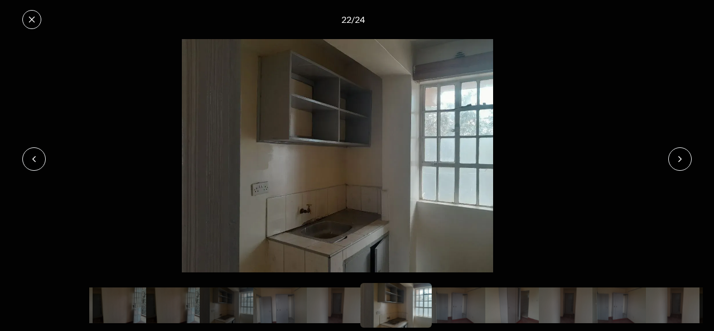
click at [683, 153] on button at bounding box center [680, 158] width 23 height 23
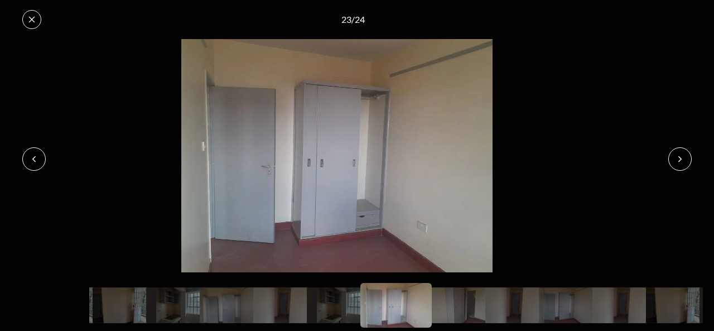
click at [683, 153] on button at bounding box center [680, 158] width 23 height 23
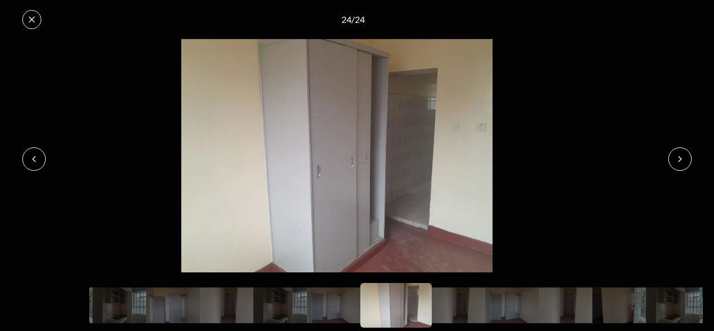
click at [683, 153] on button at bounding box center [680, 158] width 23 height 23
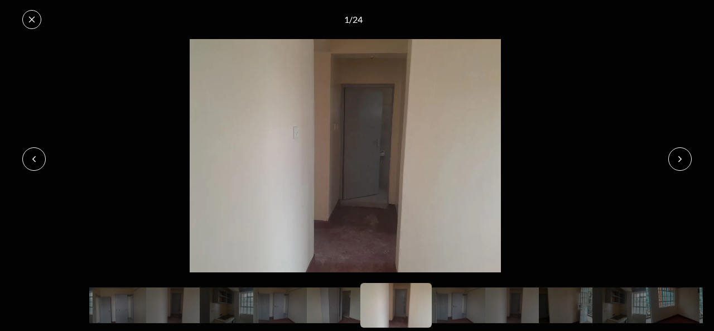
click at [683, 153] on button at bounding box center [680, 158] width 23 height 23
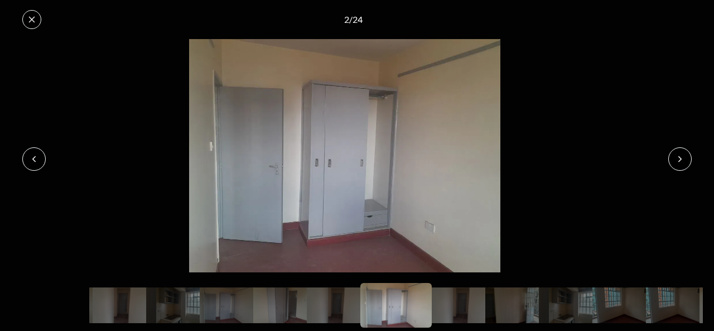
click at [29, 21] on icon at bounding box center [31, 19] width 9 height 9
